Goal: Find specific page/section: Find specific page/section

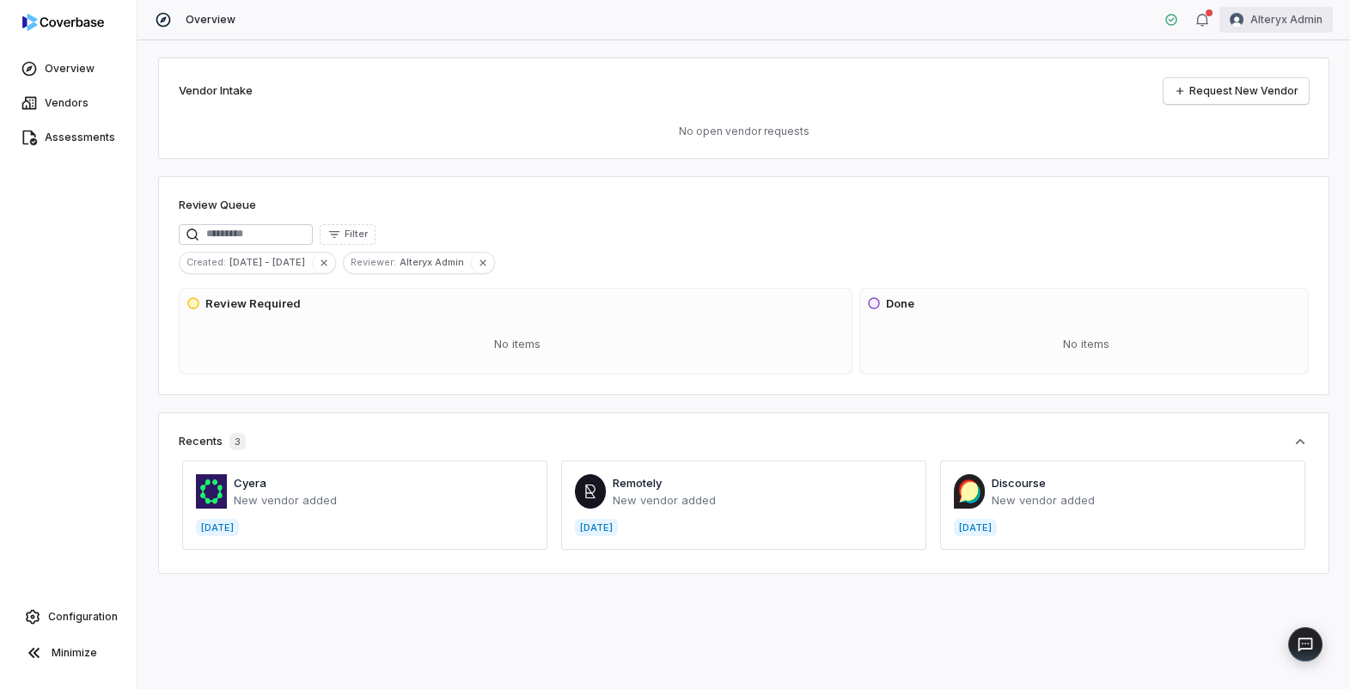
click at [1261, 18] on html "Overview Vendors Assessments Configuration Minimize Overview Alteryx Admin Vend…" at bounding box center [675, 344] width 1350 height 689
click at [77, 108] on span "Vendors" at bounding box center [67, 103] width 44 height 14
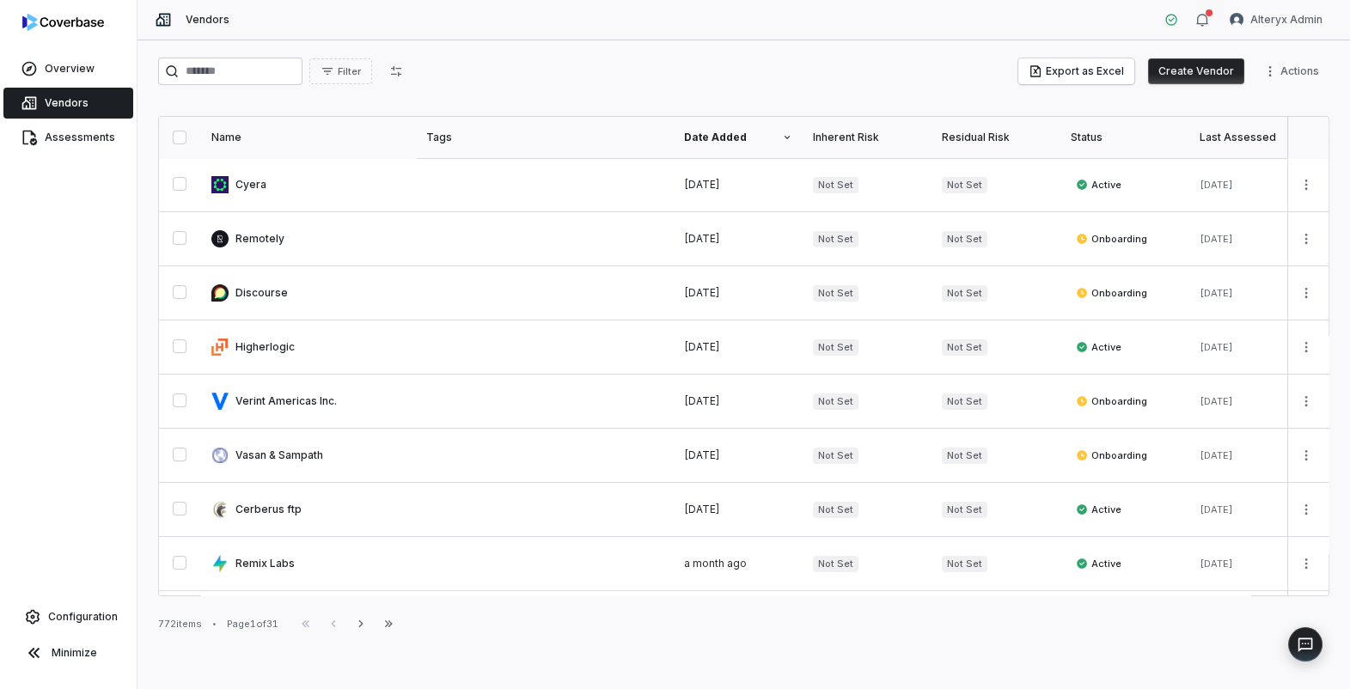
click at [372, 84] on div "Filter" at bounding box center [285, 71] width 255 height 27
click at [361, 71] on span "Filter" at bounding box center [349, 71] width 23 height 13
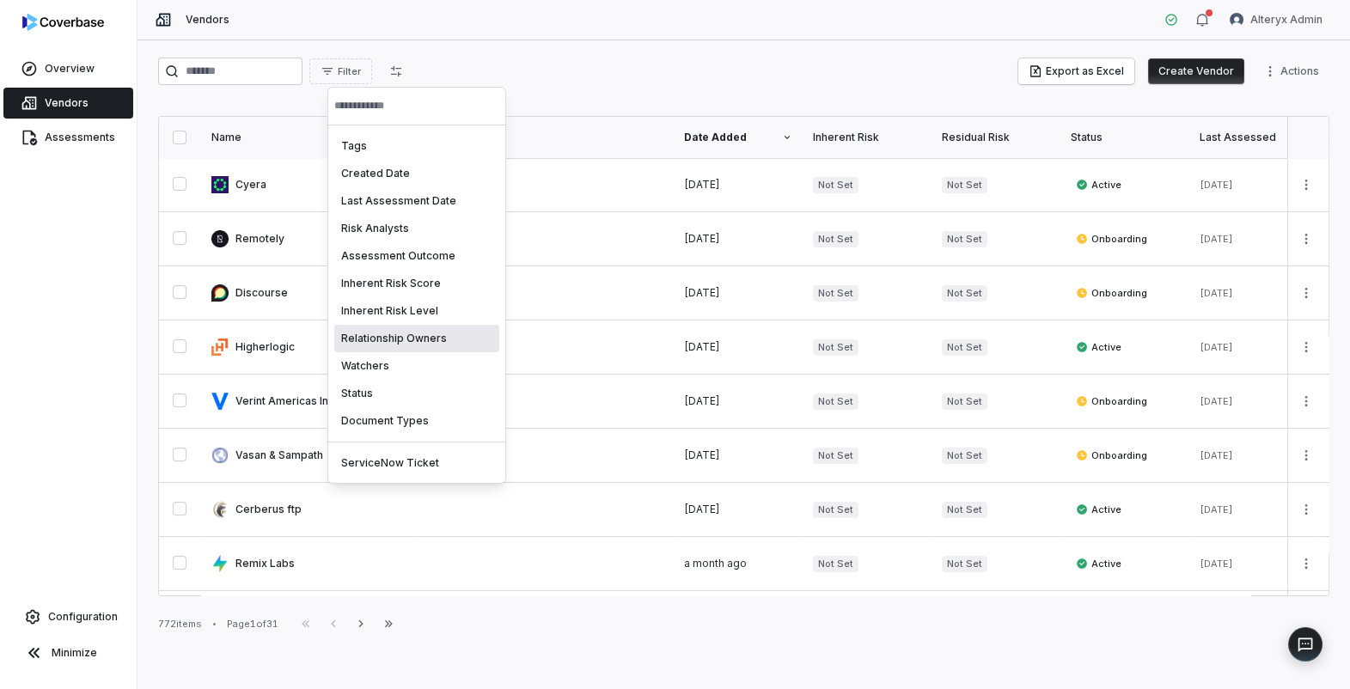
click at [75, 135] on html "Overview Vendors Assessments Configuration Minimize Vendors Alteryx Admin Filte…" at bounding box center [675, 344] width 1350 height 689
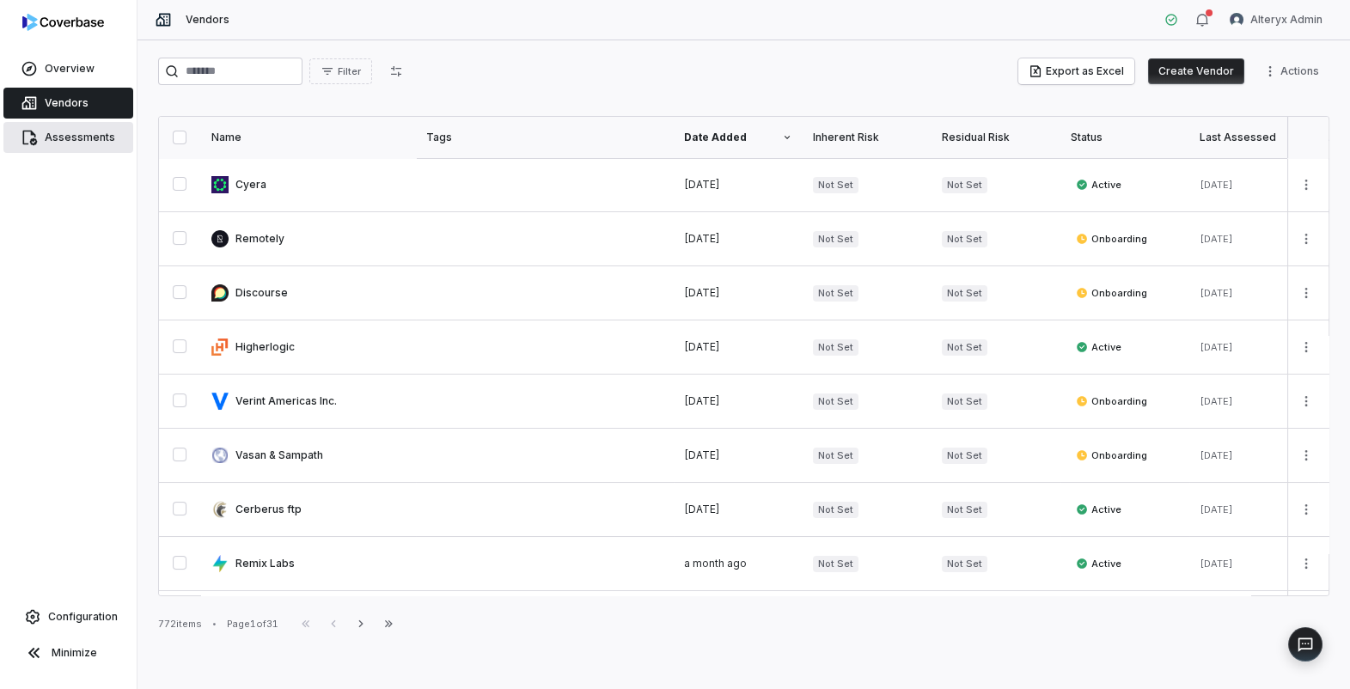
click at [58, 138] on span "Assessments" at bounding box center [80, 138] width 70 height 14
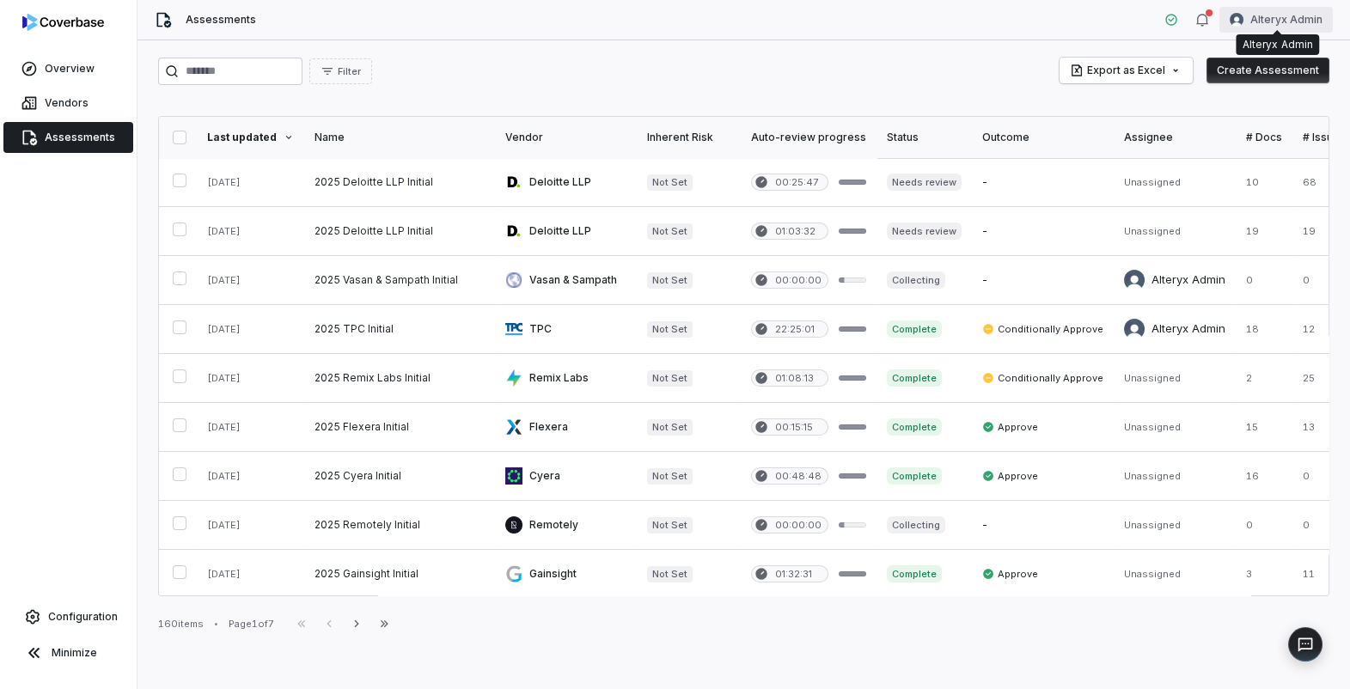
click at [1277, 14] on html "Overview Vendors Assessments Configuration Minimize Assessments Alteryx Admin F…" at bounding box center [675, 344] width 1350 height 689
click at [1234, 166] on div "Log out" at bounding box center [1259, 157] width 131 height 27
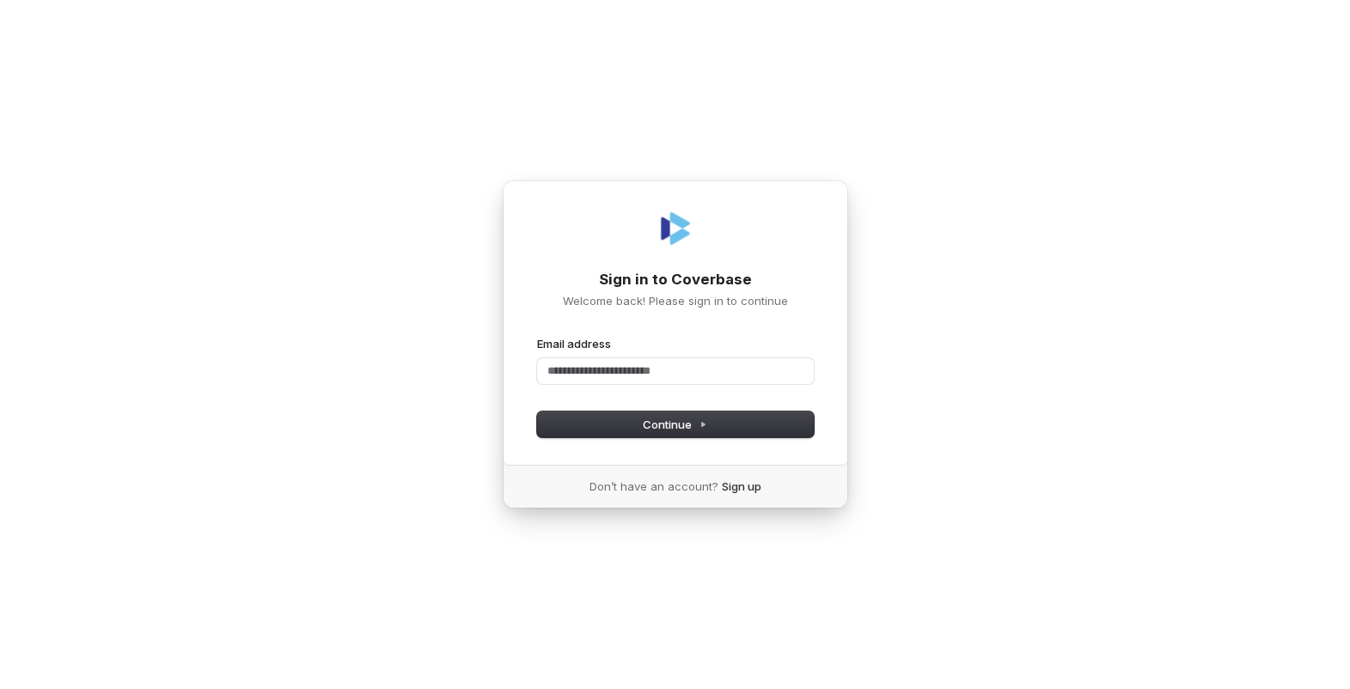
click at [0, 688] on com-1password-button at bounding box center [0, 689] width 0 height 0
type input "**********"
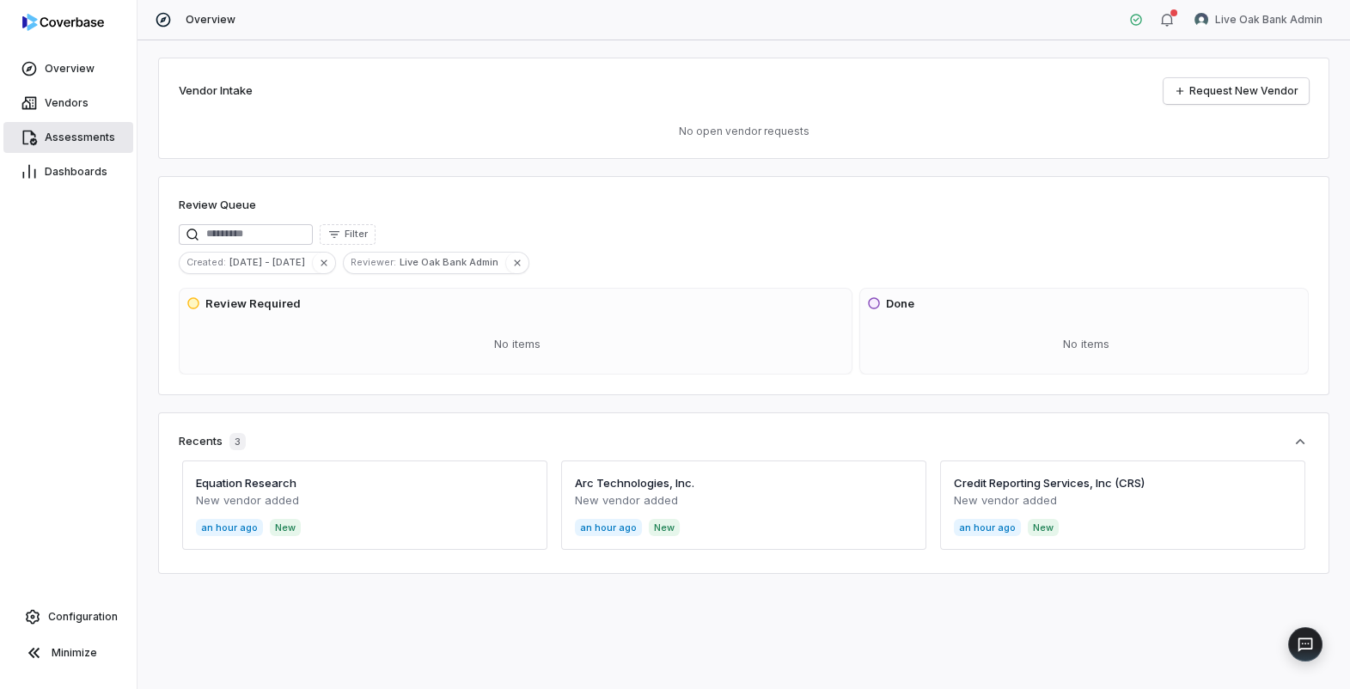
click at [81, 130] on link "Assessments" at bounding box center [68, 137] width 130 height 31
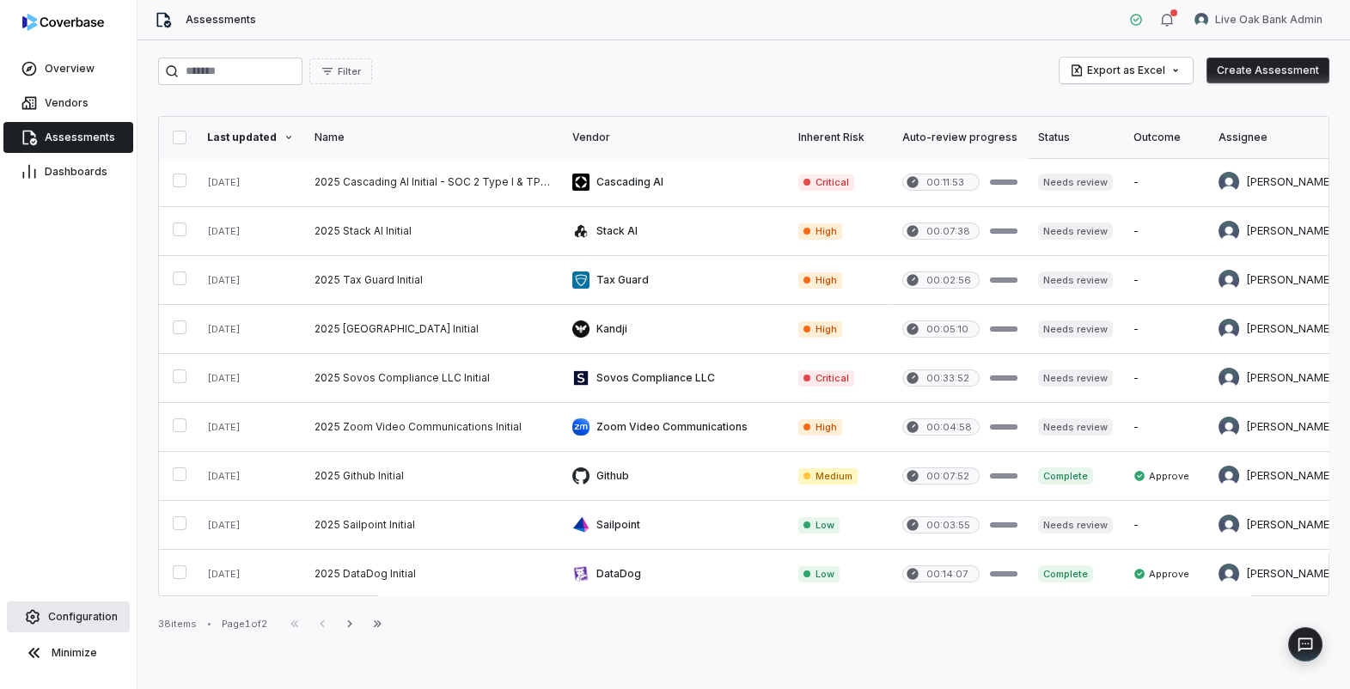
click at [67, 610] on span "Configuration" at bounding box center [83, 617] width 70 height 14
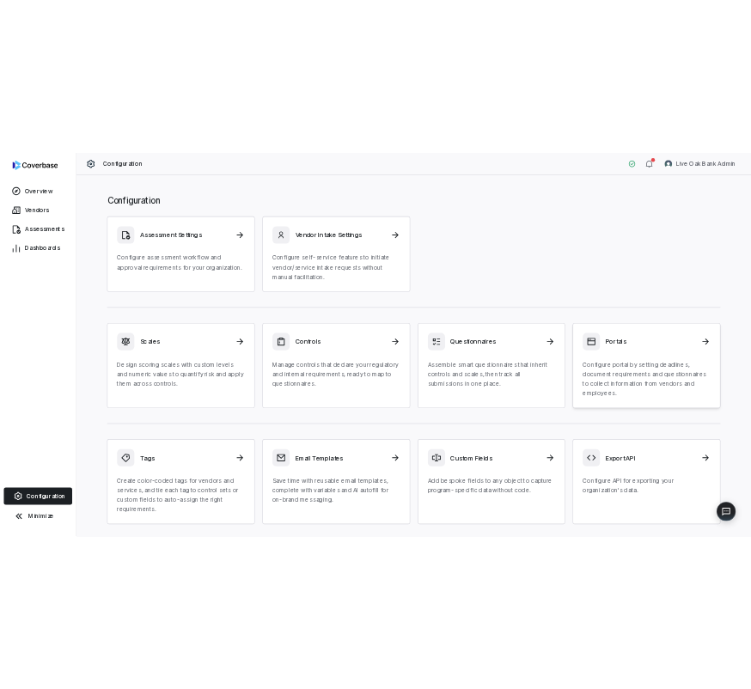
scroll to position [50, 0]
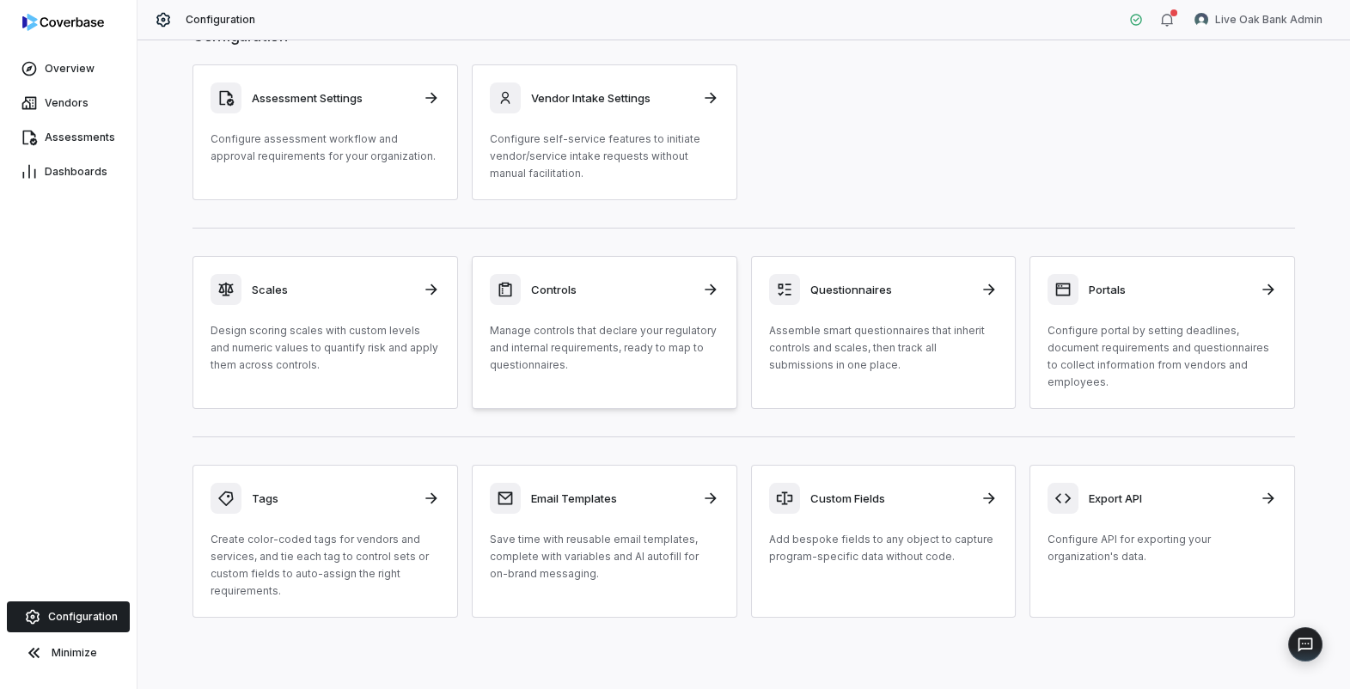
click at [579, 341] on p "Manage controls that declare your regulatory and internal requirements, ready t…" at bounding box center [604, 348] width 229 height 52
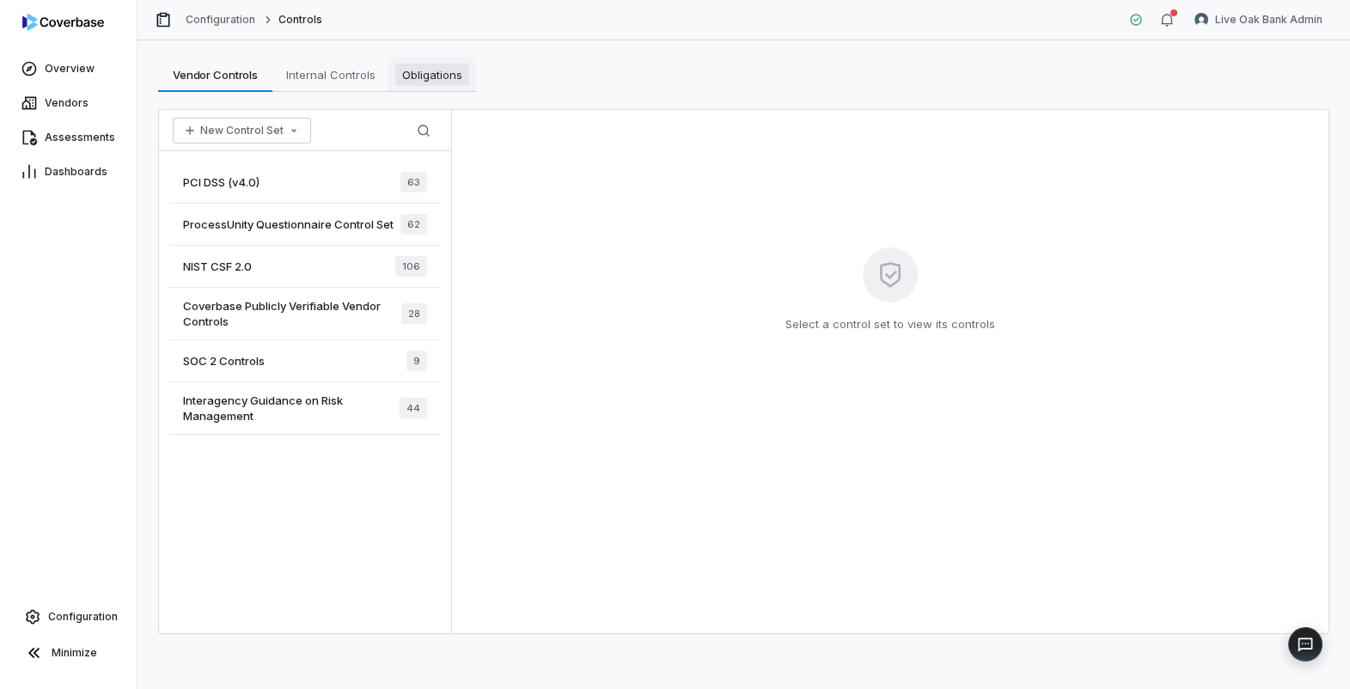
click at [435, 66] on span "Obligations" at bounding box center [432, 75] width 74 height 22
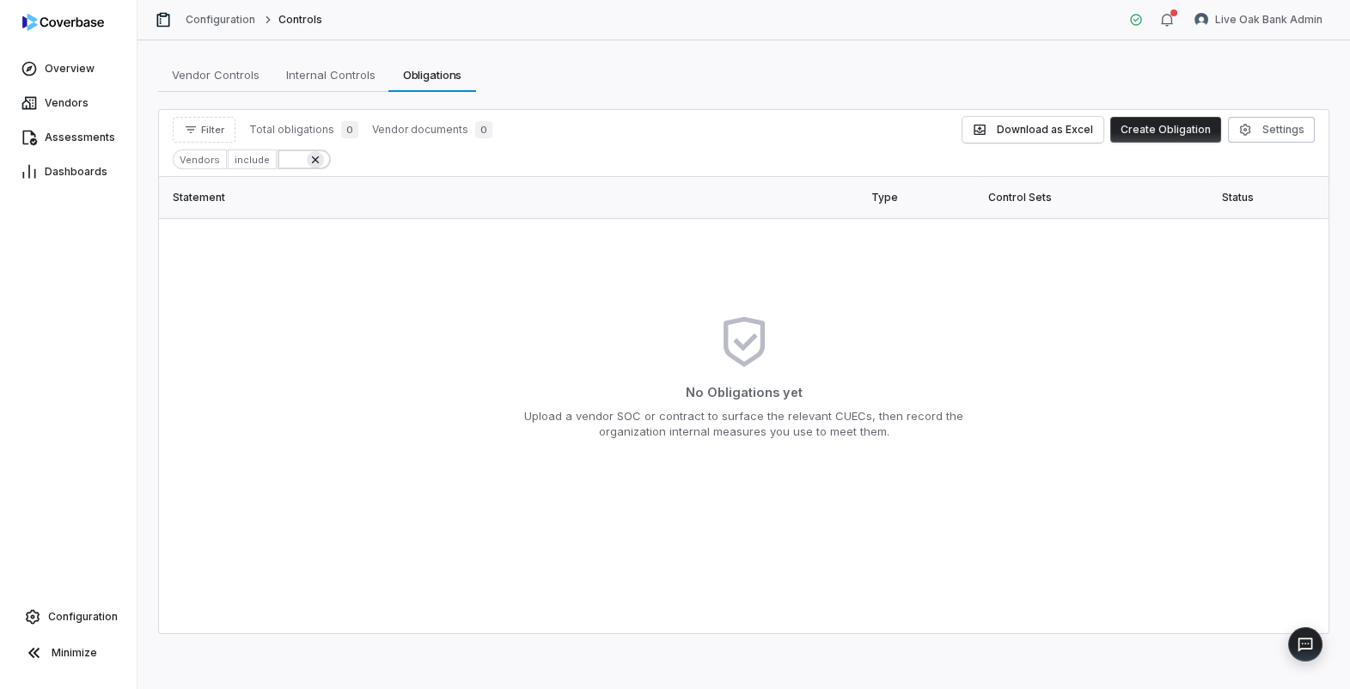
click at [310, 162] on icon at bounding box center [315, 160] width 14 height 14
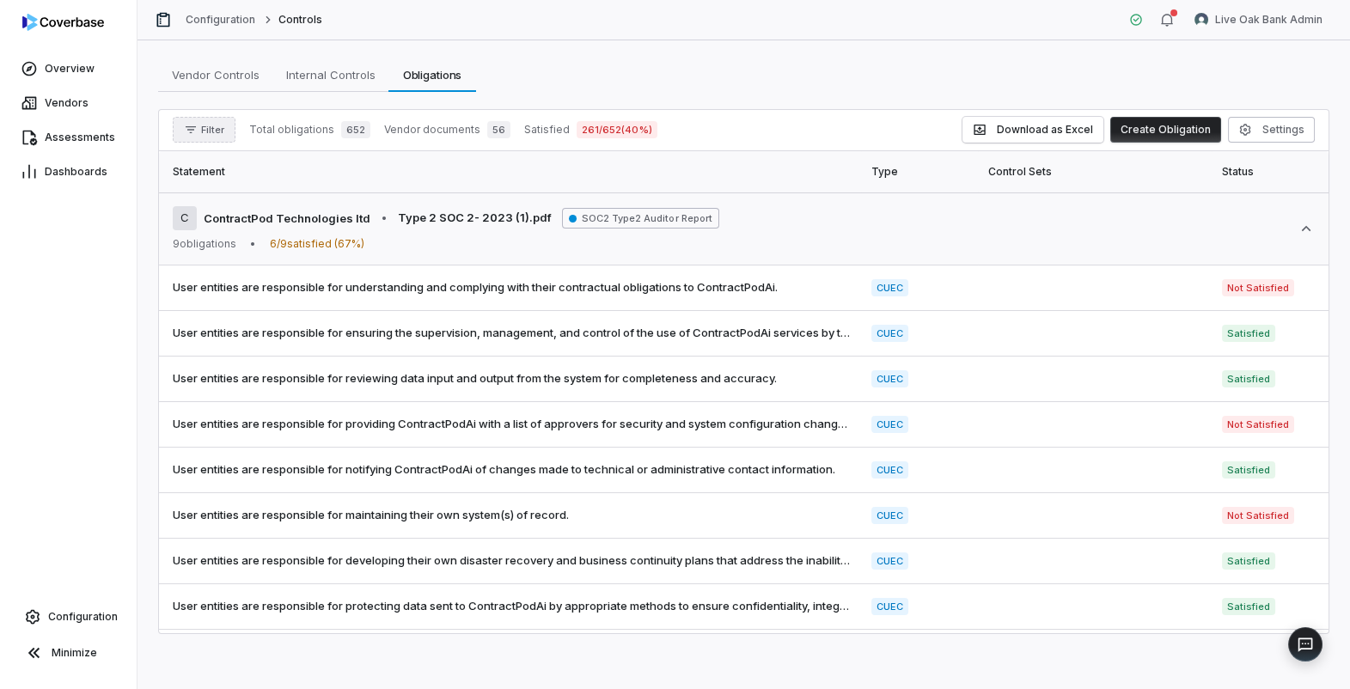
click at [218, 129] on span "Filter" at bounding box center [212, 130] width 23 height 13
click at [260, 207] on div "Vendors" at bounding box center [262, 208] width 165 height 27
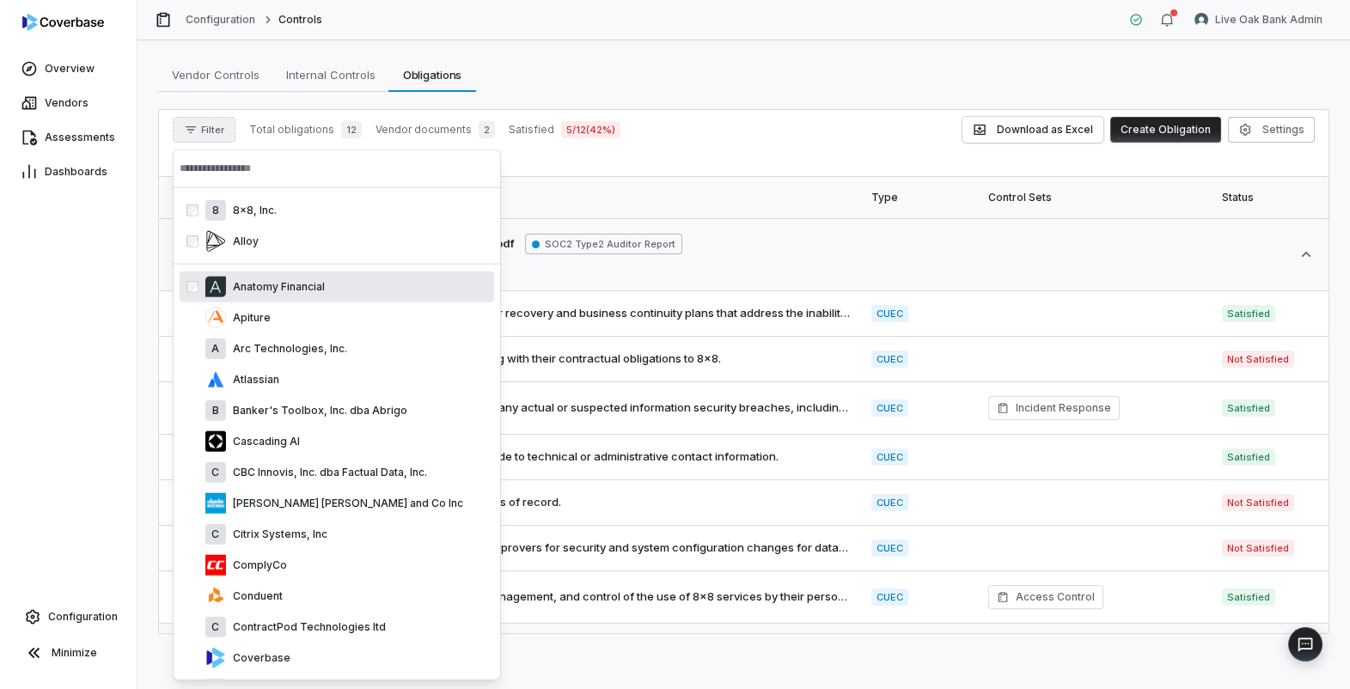
click at [189, 272] on div "Anatomy Financial" at bounding box center [337, 287] width 315 height 31
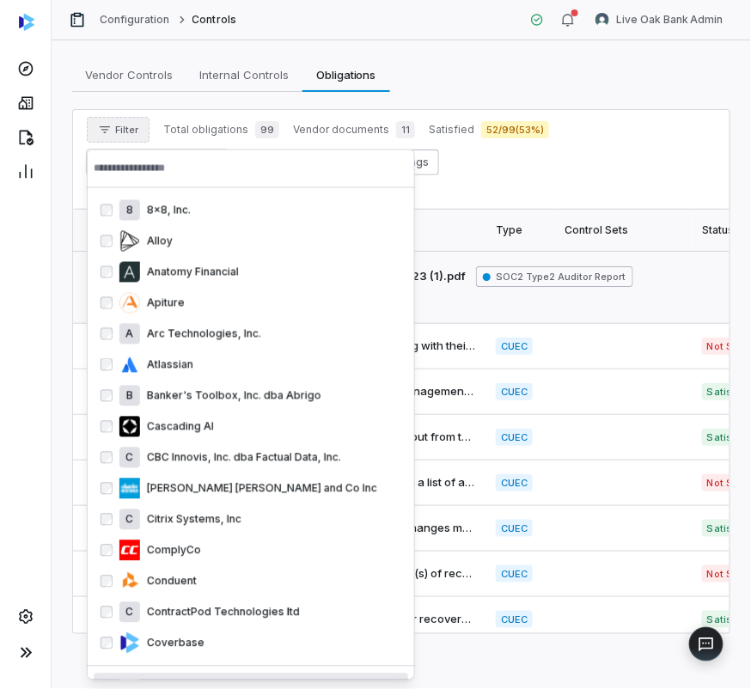
click at [258, 675] on div "C Credit Reporting Services, Inc (CRS)" at bounding box center [251, 689] width 315 height 31
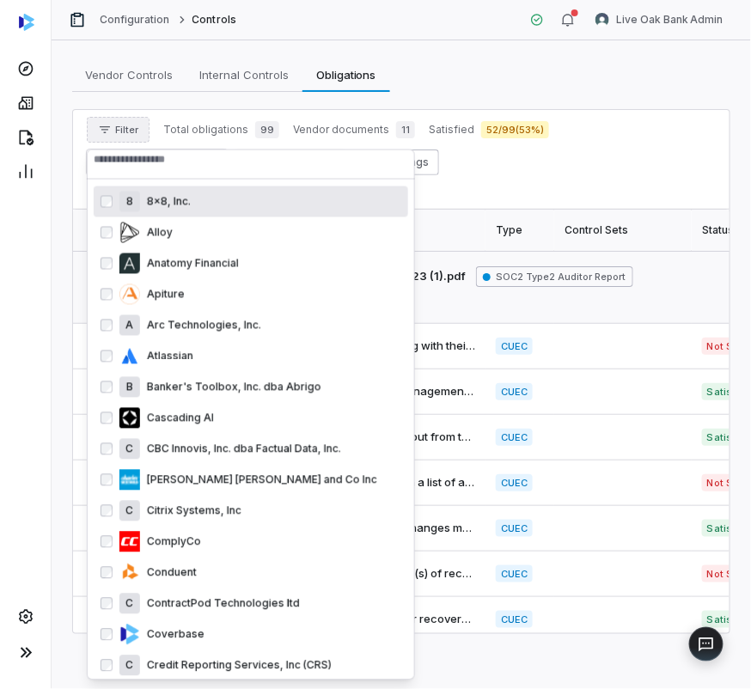
click at [203, 164] on input "text" at bounding box center [251, 160] width 315 height 38
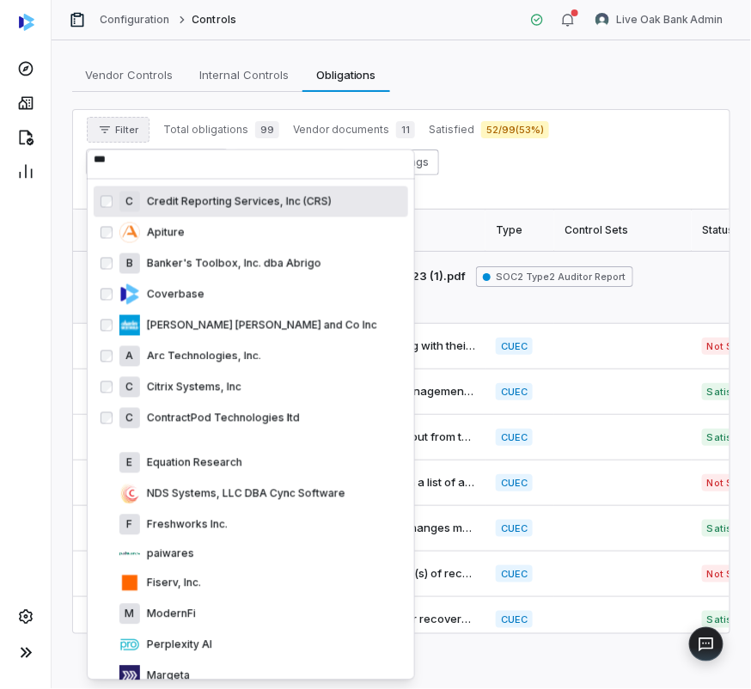
scroll to position [0, 0]
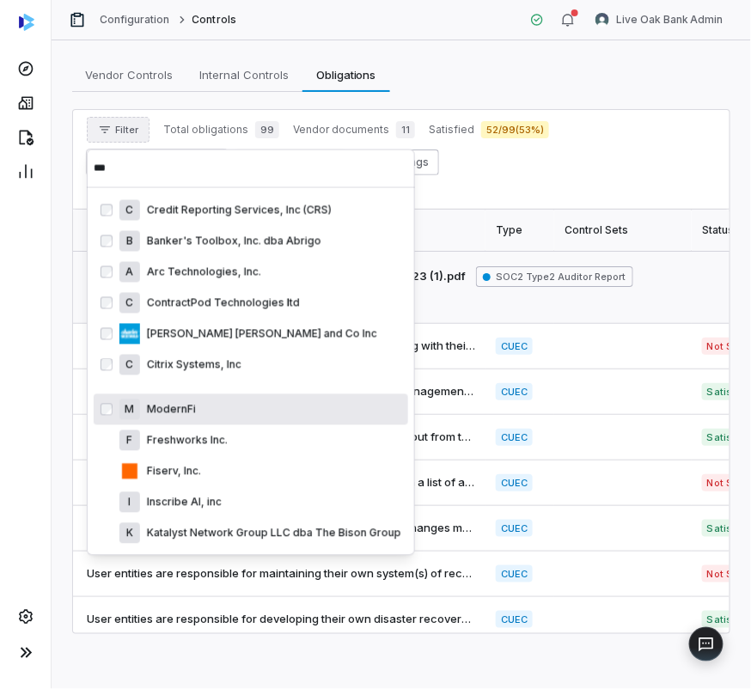
type input "***"
